Goal: Transaction & Acquisition: Purchase product/service

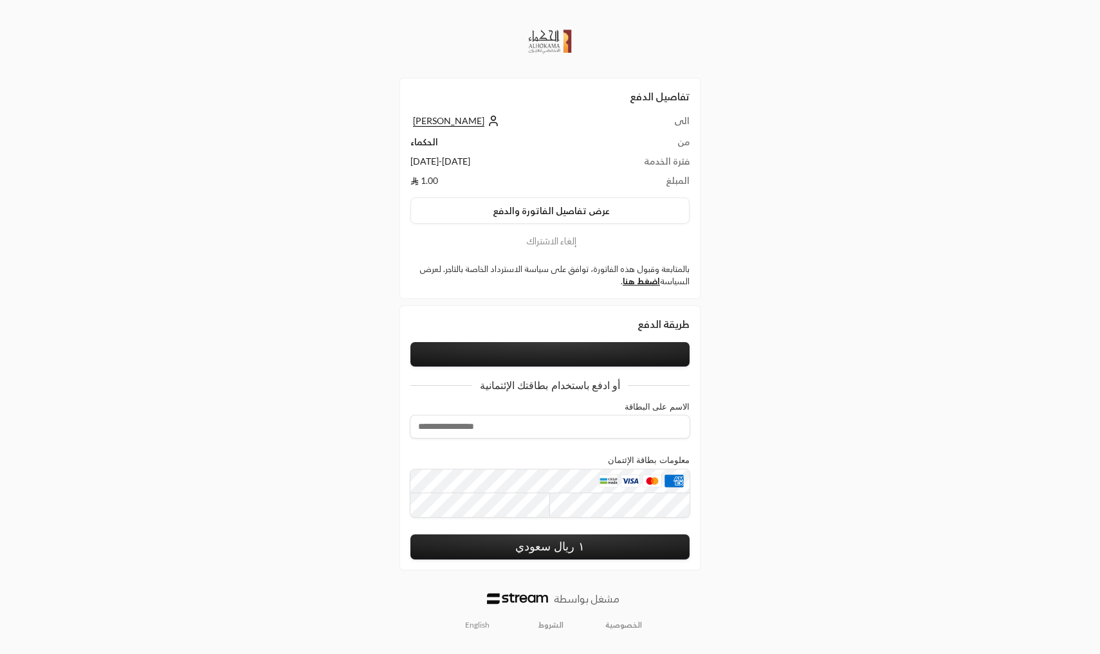
click at [424, 143] on td "الحكماء" at bounding box center [502, 145] width 185 height 19
click at [435, 157] on td "[DATE] - [DATE]" at bounding box center [502, 164] width 185 height 19
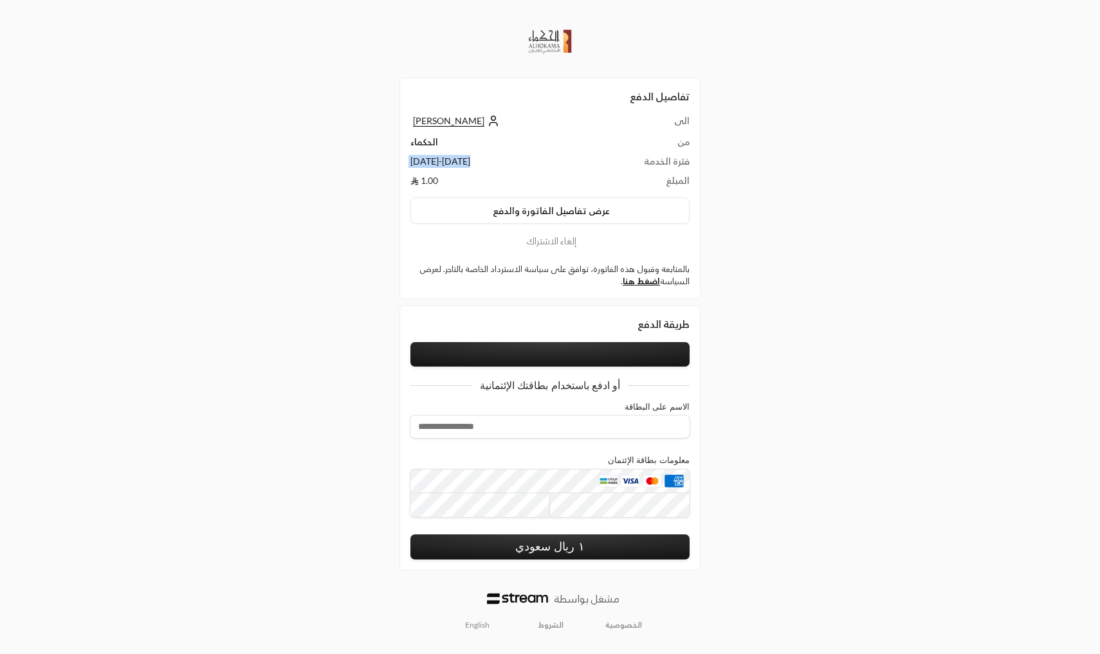
click at [435, 157] on td "[DATE] - [DATE]" at bounding box center [502, 164] width 185 height 19
click at [549, 209] on button "عرض تفاصيل الفاتورة والدفع" at bounding box center [549, 210] width 279 height 27
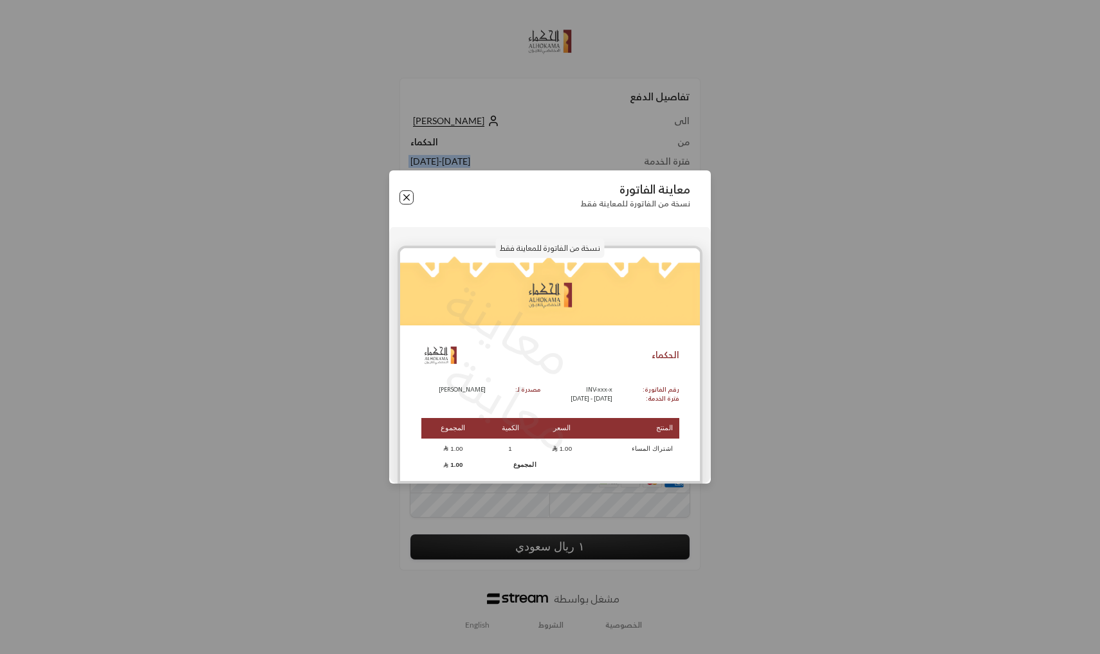
click at [409, 203] on button "Close" at bounding box center [406, 197] width 14 height 14
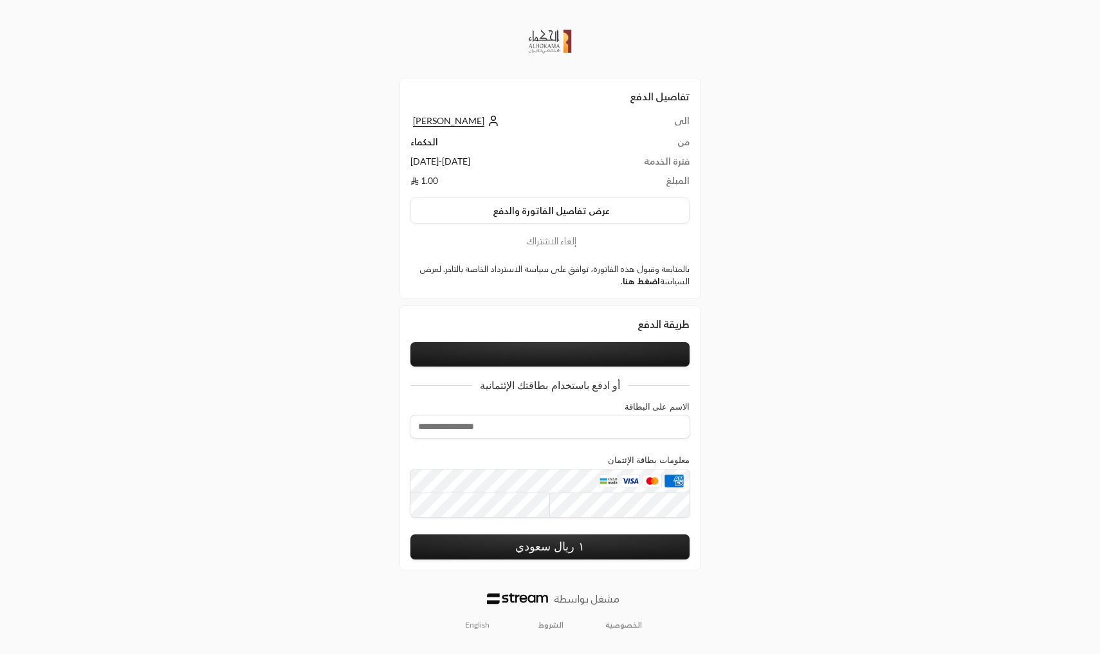
click at [646, 280] on link "اضغط هنا" at bounding box center [641, 281] width 37 height 10
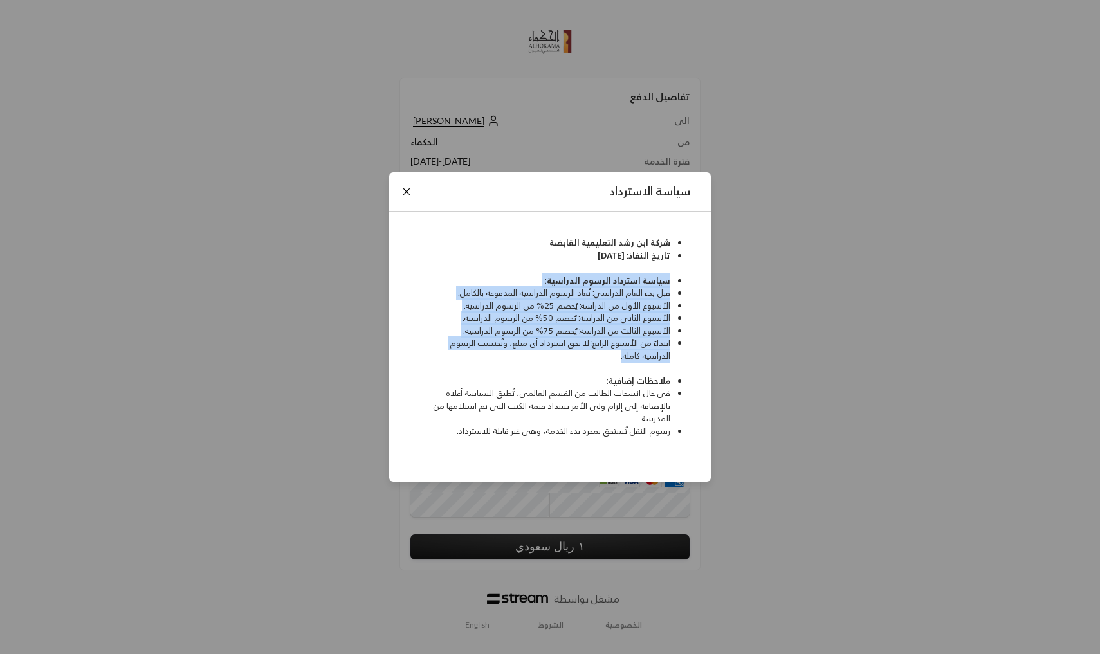
drag, startPoint x: 613, startPoint y: 358, endPoint x: 680, endPoint y: 284, distance: 99.7
click at [680, 284] on ul "شركة ابن رشد التعليمية القابضة تاريخ النفاذ: [DATE] سياسة استرداد الرسوم الدراس…" at bounding box center [550, 337] width 293 height 201
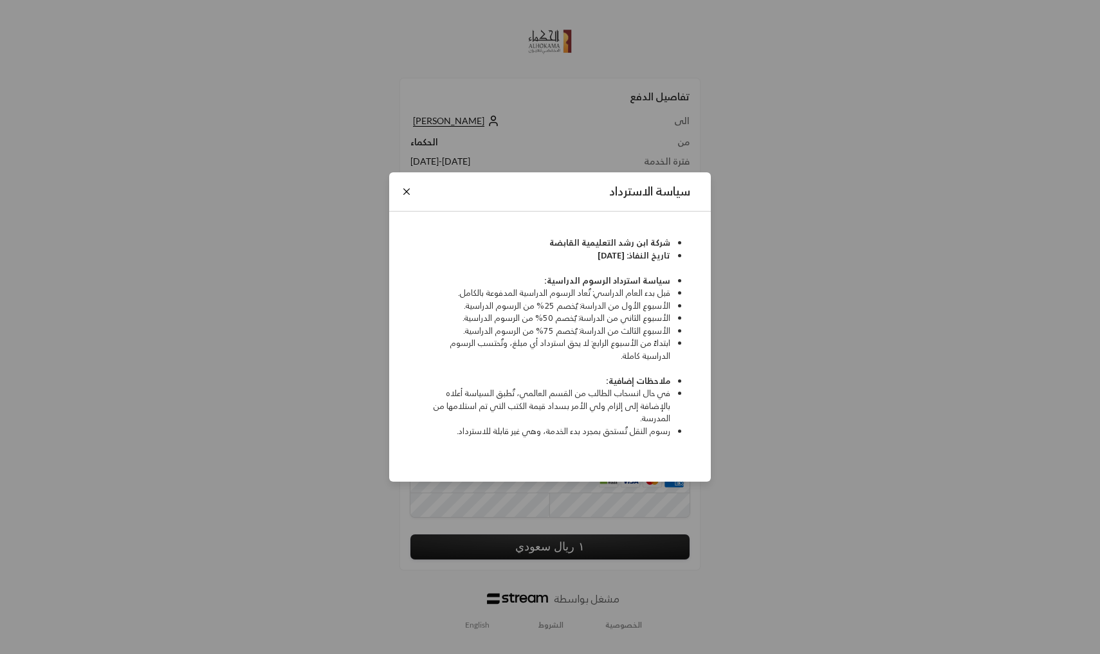
click at [629, 294] on li "قبل بدء العام الدراسي: تُعاد الرسوم الدراسية المدفوعة بالكامل." at bounding box center [546, 293] width 250 height 13
click at [396, 182] on div "سياسة الاسترداد" at bounding box center [550, 192] width 322 height 40
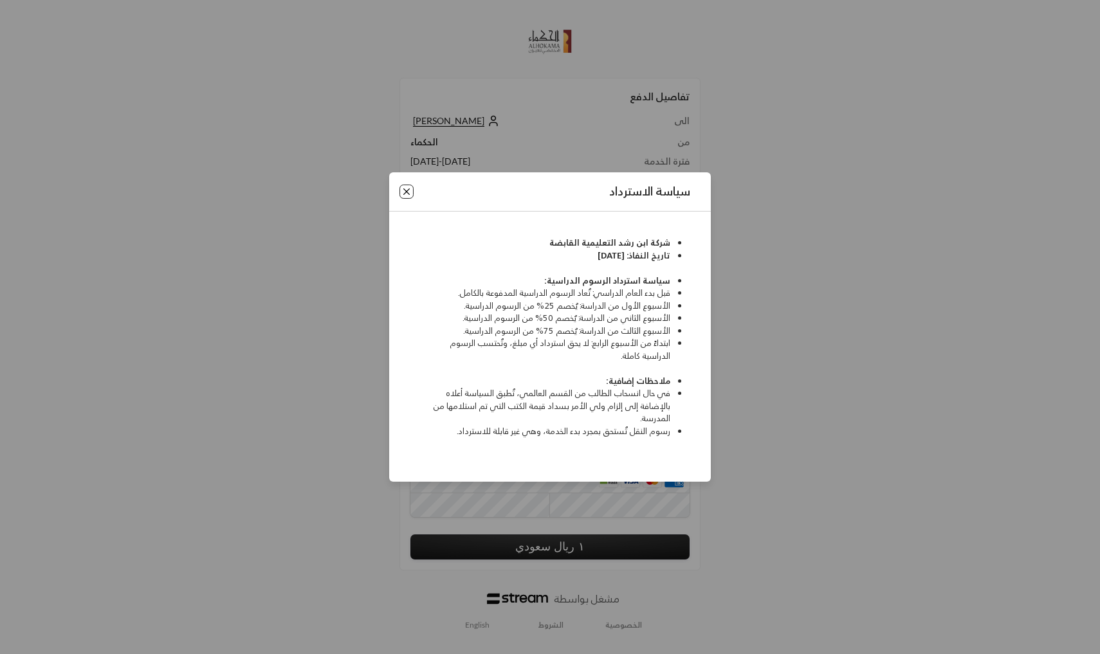
click at [399, 188] on button "Close" at bounding box center [406, 192] width 14 height 14
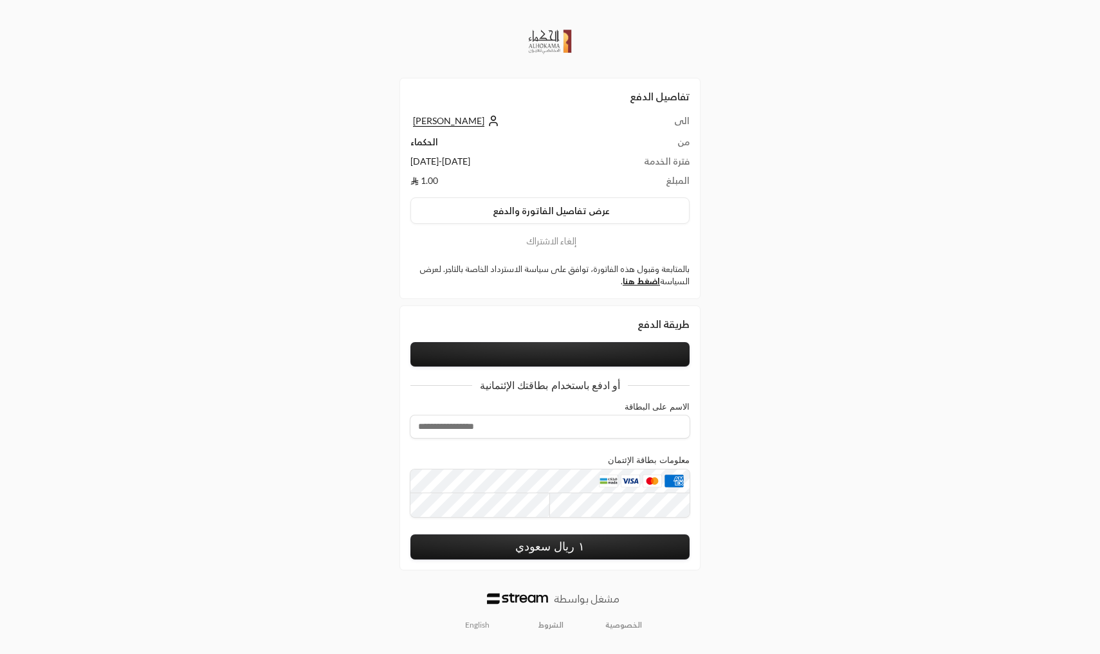
click at [517, 342] on button at bounding box center [549, 354] width 279 height 24
